Goal: Task Accomplishment & Management: Manage account settings

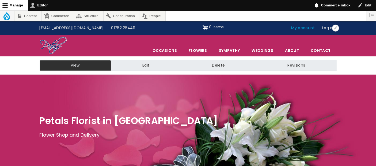
click at [304, 29] on link "My account" at bounding box center [303, 28] width 31 height 10
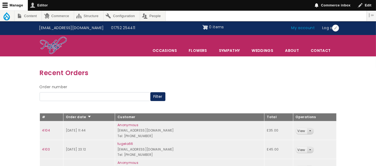
click at [304, 28] on link "My account" at bounding box center [303, 28] width 31 height 10
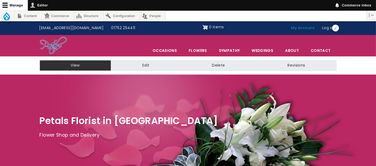
click at [310, 29] on link "My account" at bounding box center [303, 28] width 31 height 10
click at [301, 27] on link "My account" at bounding box center [303, 28] width 31 height 10
